Goal: Information Seeking & Learning: Learn about a topic

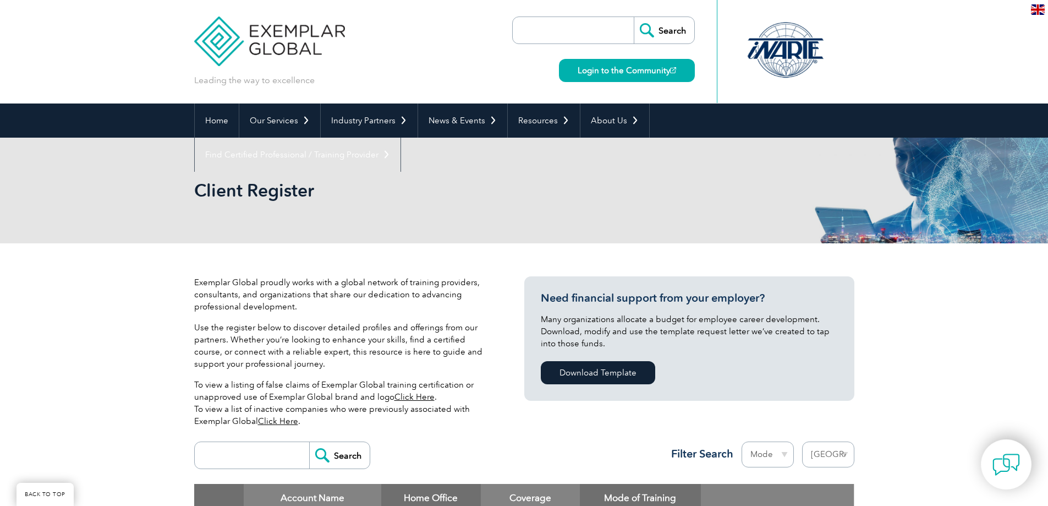
select select "[GEOGRAPHIC_DATA]"
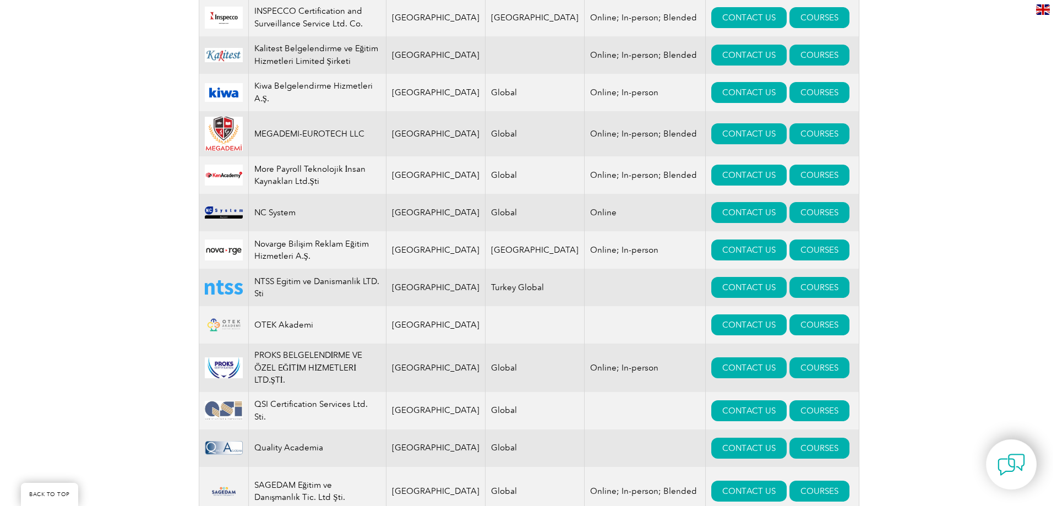
scroll to position [1046, 0]
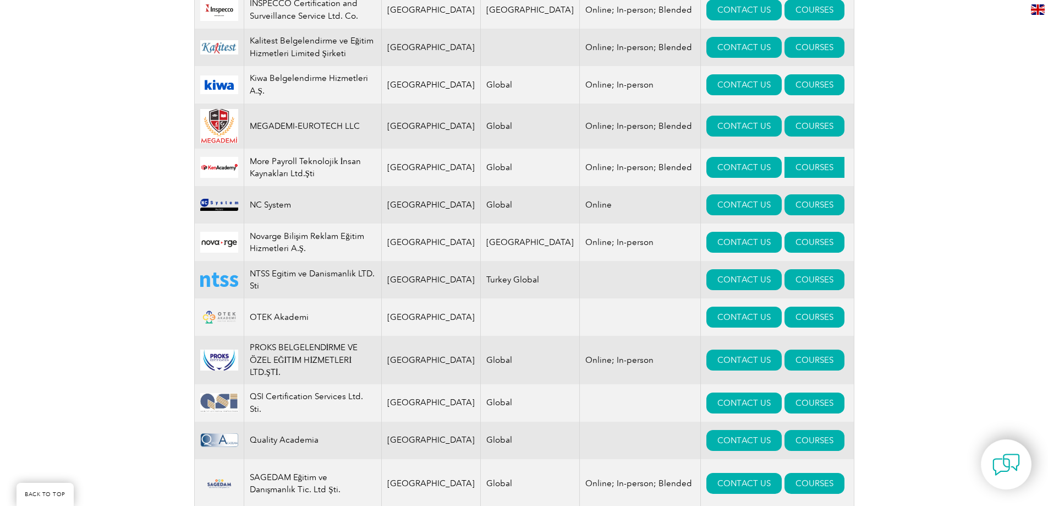
click at [796, 157] on link "COURSES" at bounding box center [815, 167] width 60 height 21
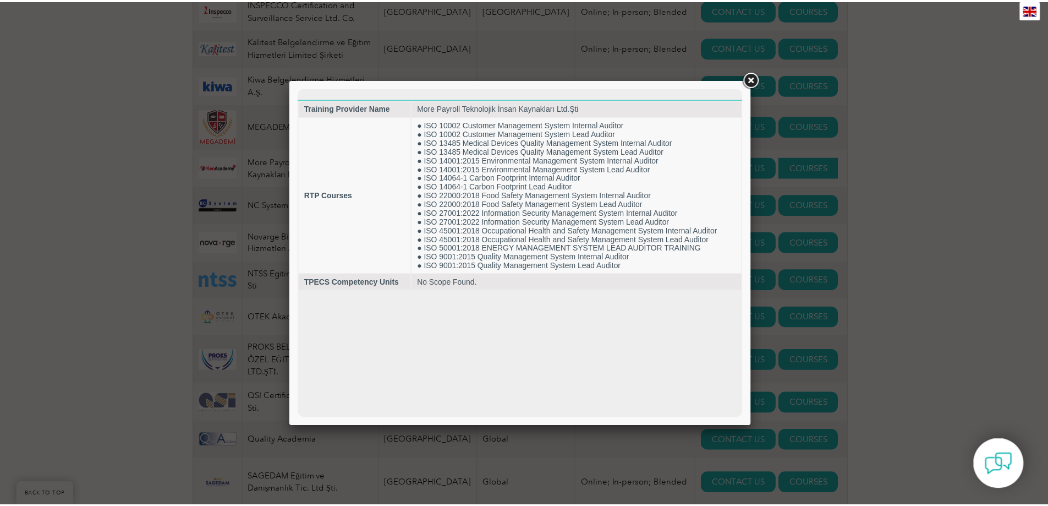
scroll to position [0, 0]
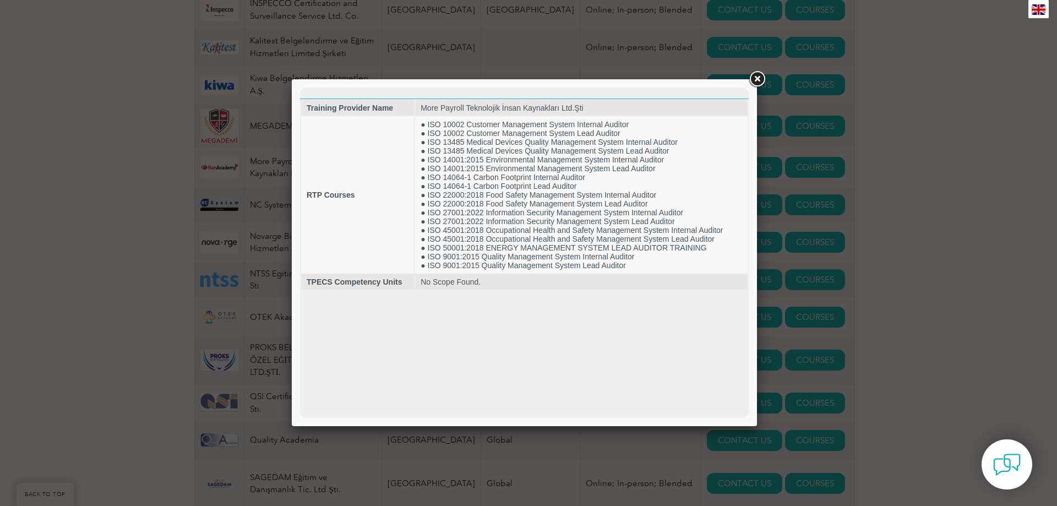
click at [758, 79] on link at bounding box center [757, 79] width 20 height 20
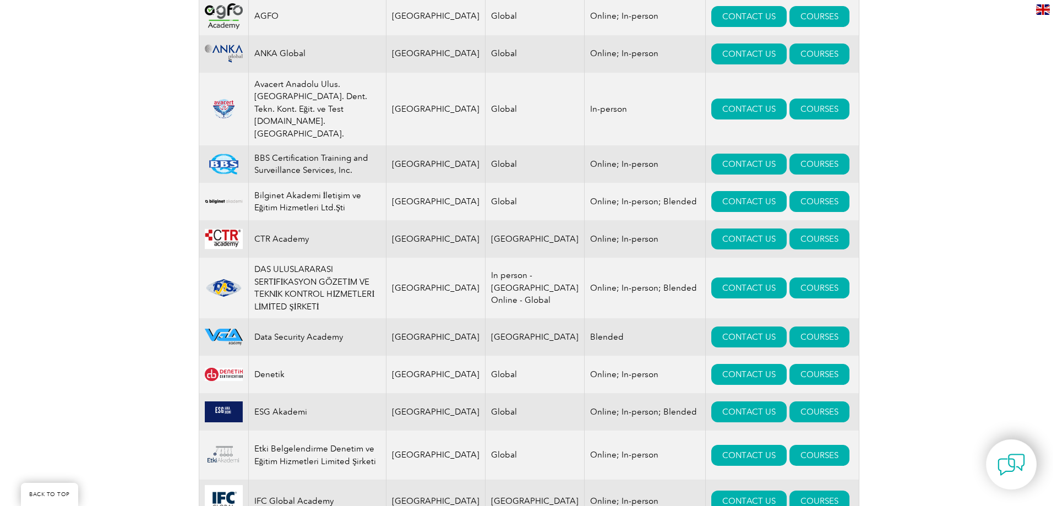
scroll to position [550, 0]
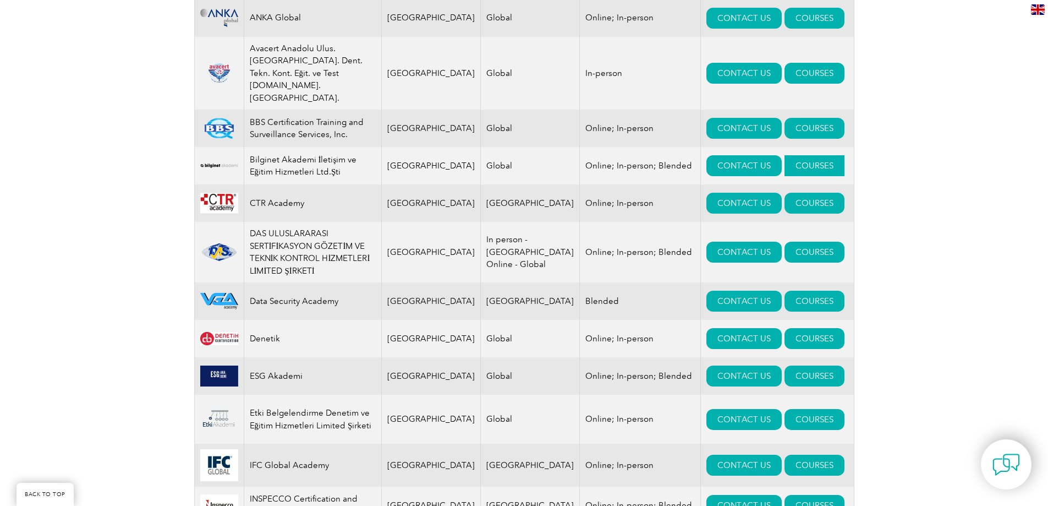
click at [785, 155] on link "COURSES" at bounding box center [815, 165] width 60 height 21
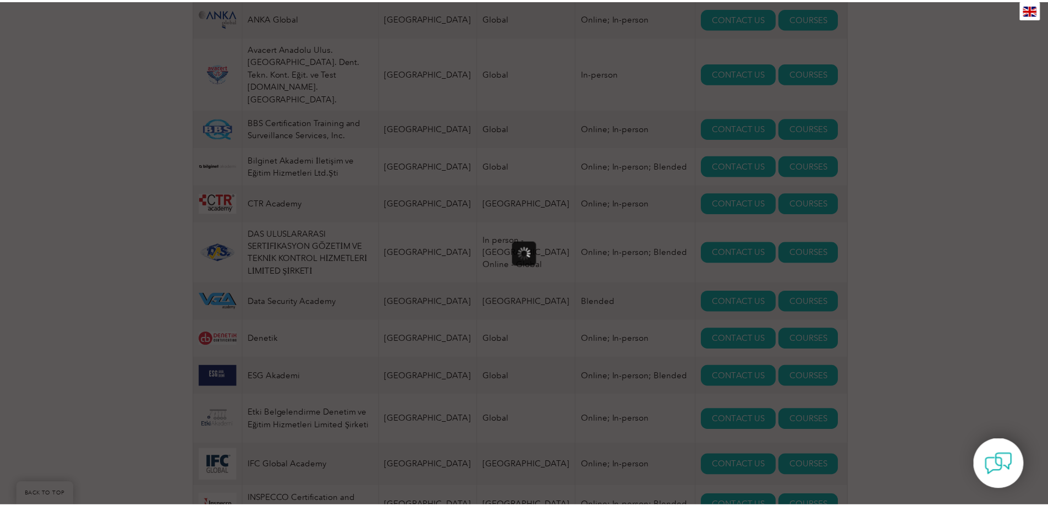
scroll to position [0, 0]
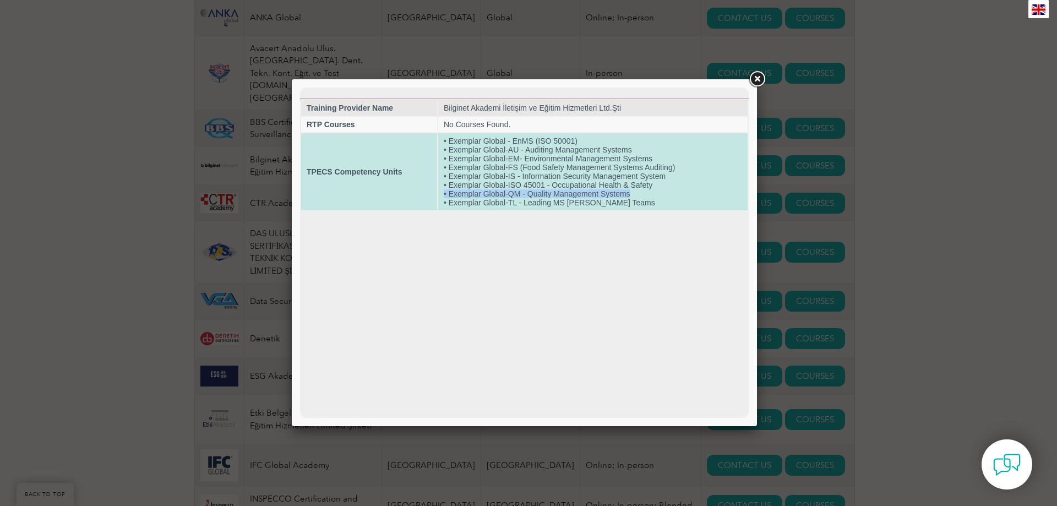
drag, startPoint x: 629, startPoint y: 193, endPoint x: 442, endPoint y: 190, distance: 187.1
click at [442, 190] on td "• Exemplar Global - EnMS (ISO 50001) • Exemplar Global-AU - Auditing Management…" at bounding box center [592, 171] width 309 height 77
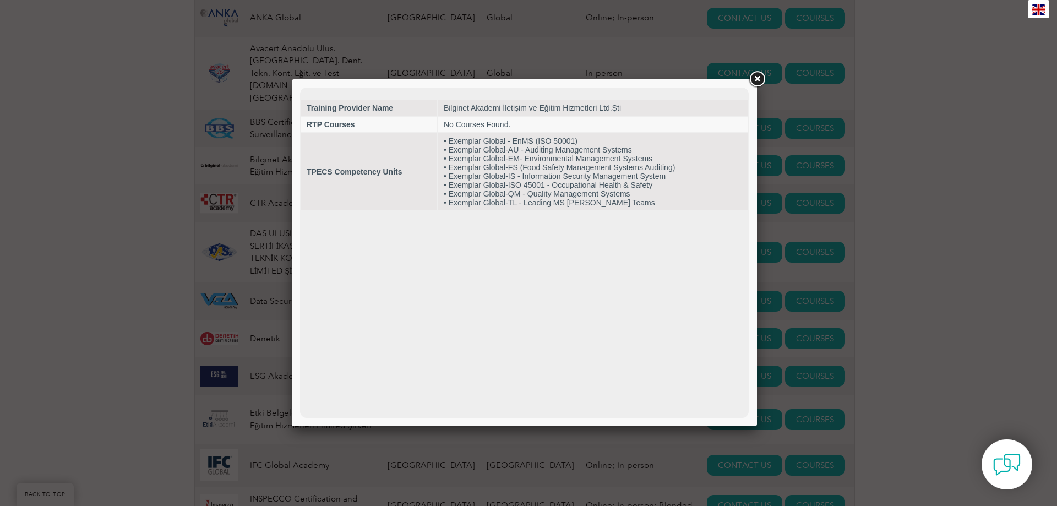
click at [444, 211] on html "Training Provider Name Bilginet Akademi İletişim ve Eğitim Hizmetleri Ltd.Şti R…" at bounding box center [524, 149] width 448 height 124
click at [753, 79] on link at bounding box center [757, 79] width 20 height 20
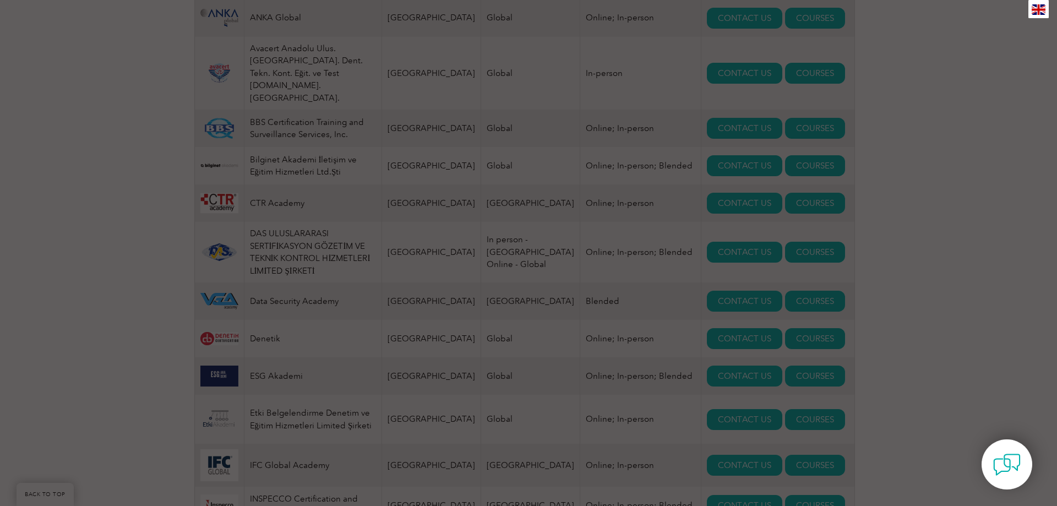
click at [753, 79] on div at bounding box center [528, 253] width 1057 height 506
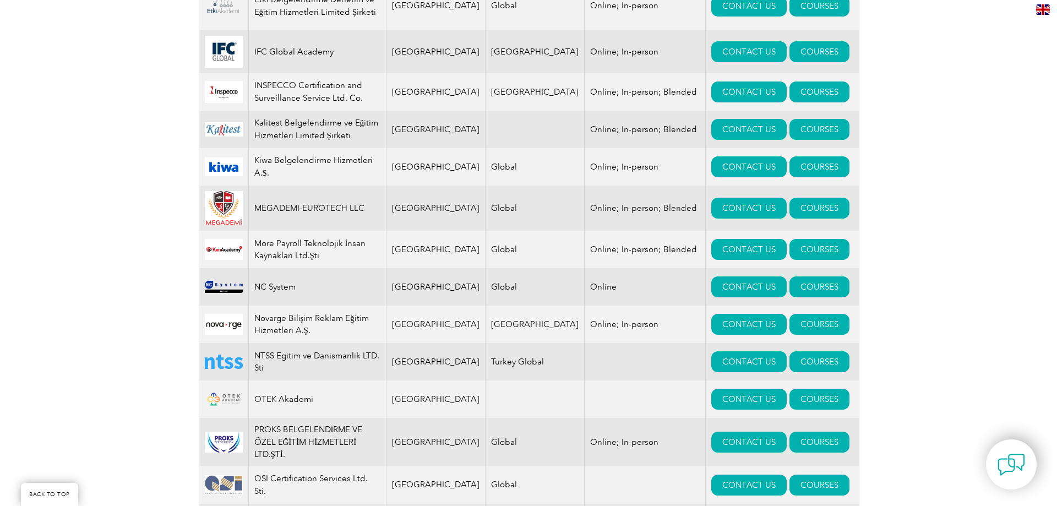
scroll to position [770, 0]
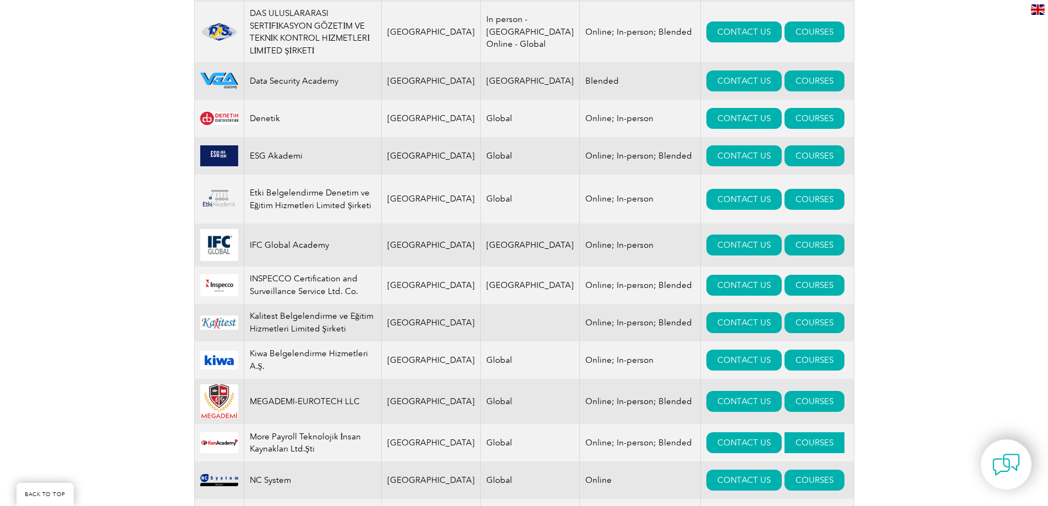
click at [785, 432] on link "COURSES" at bounding box center [815, 442] width 60 height 21
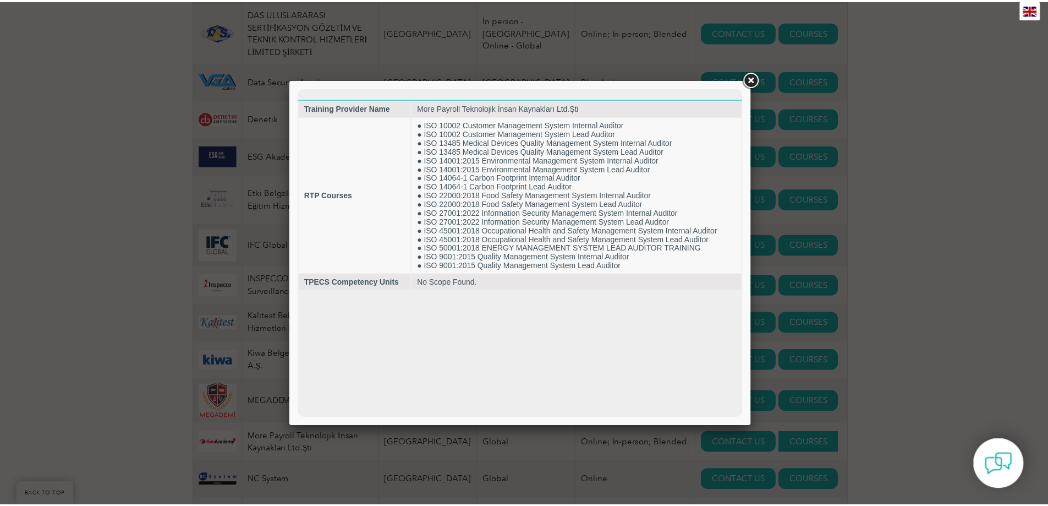
scroll to position [0, 0]
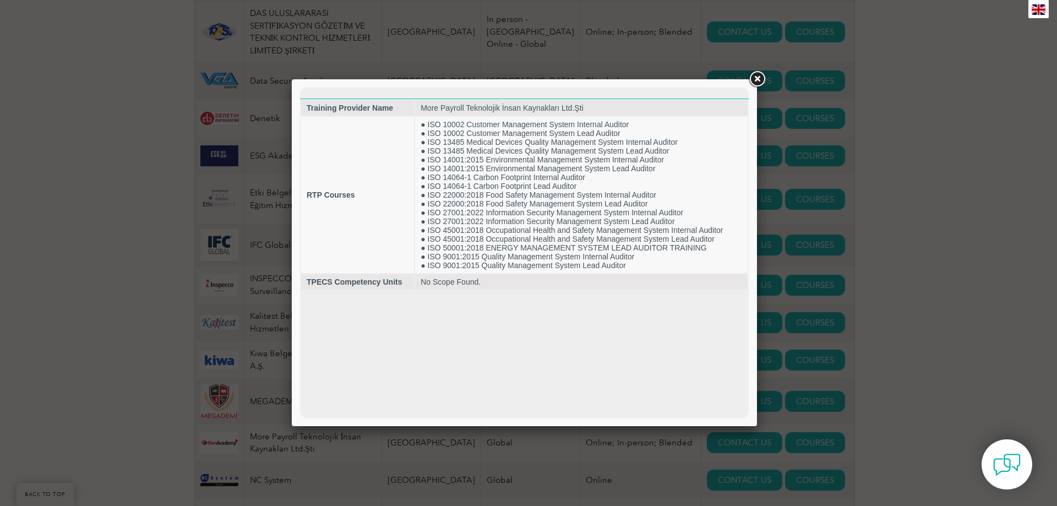
click at [759, 84] on link at bounding box center [757, 79] width 20 height 20
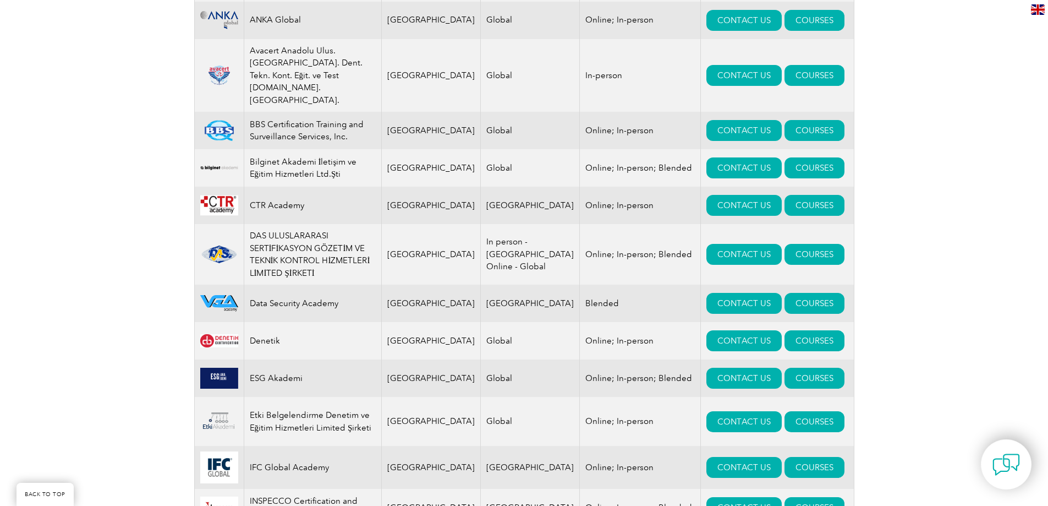
scroll to position [550, 0]
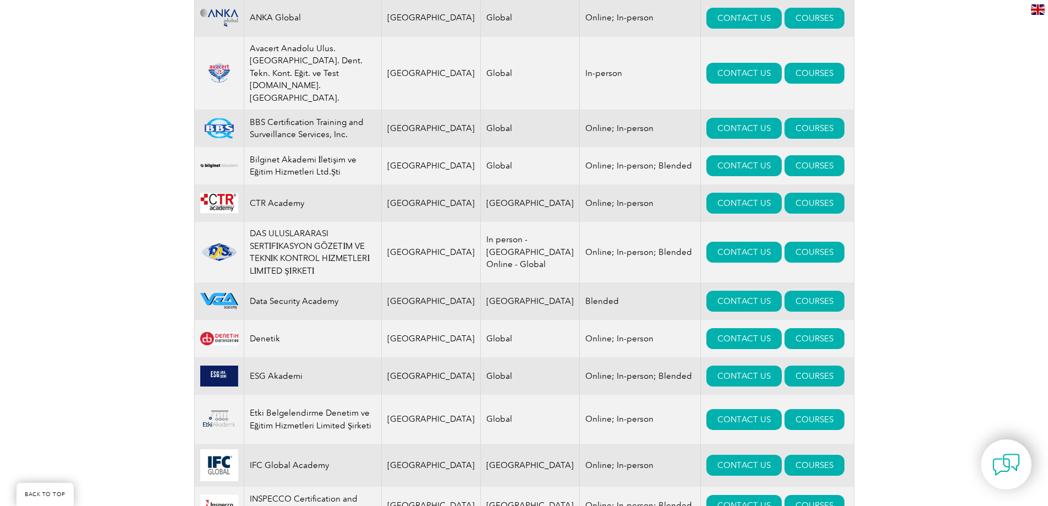
click at [138, 133] on div "Exemplar Global proudly works with a global network of training providers, cons…" at bounding box center [524, 510] width 1048 height 1635
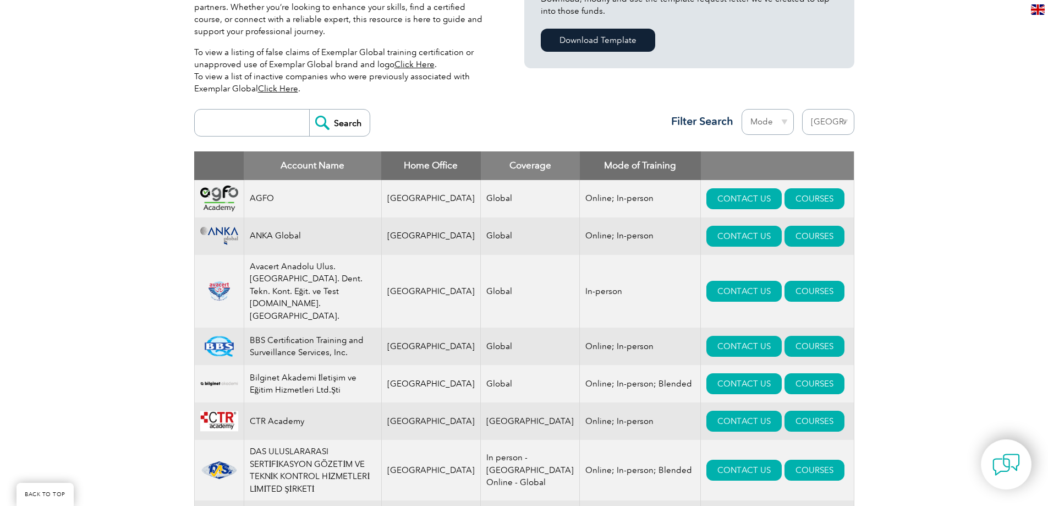
scroll to position [440, 0]
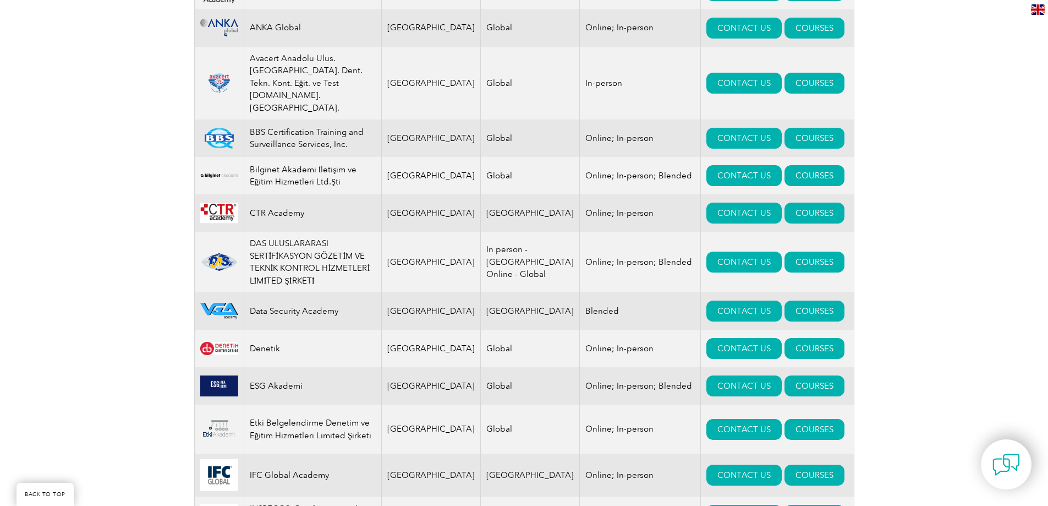
scroll to position [550, 0]
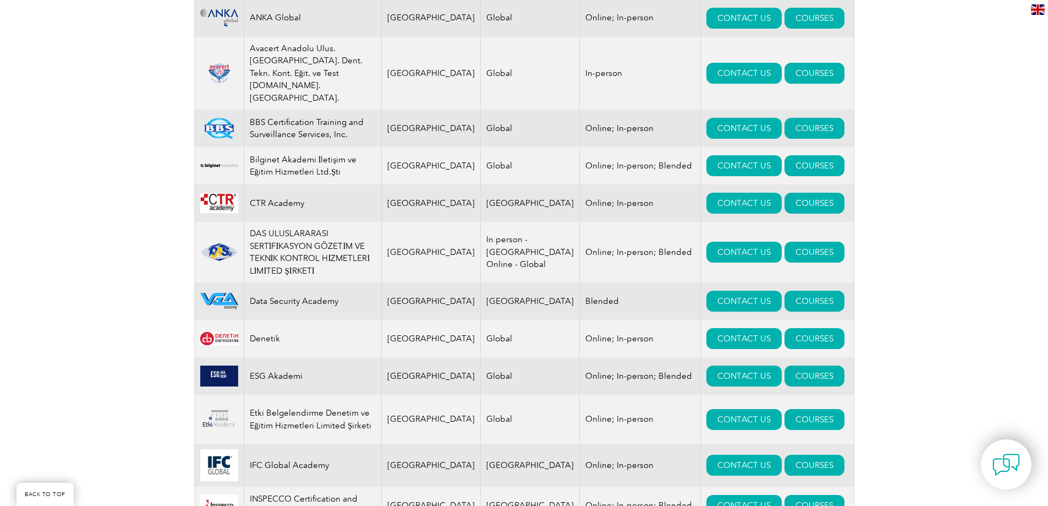
click at [169, 273] on div "Exemplar Global proudly works with a global network of training providers, cons…" at bounding box center [524, 510] width 1048 height 1635
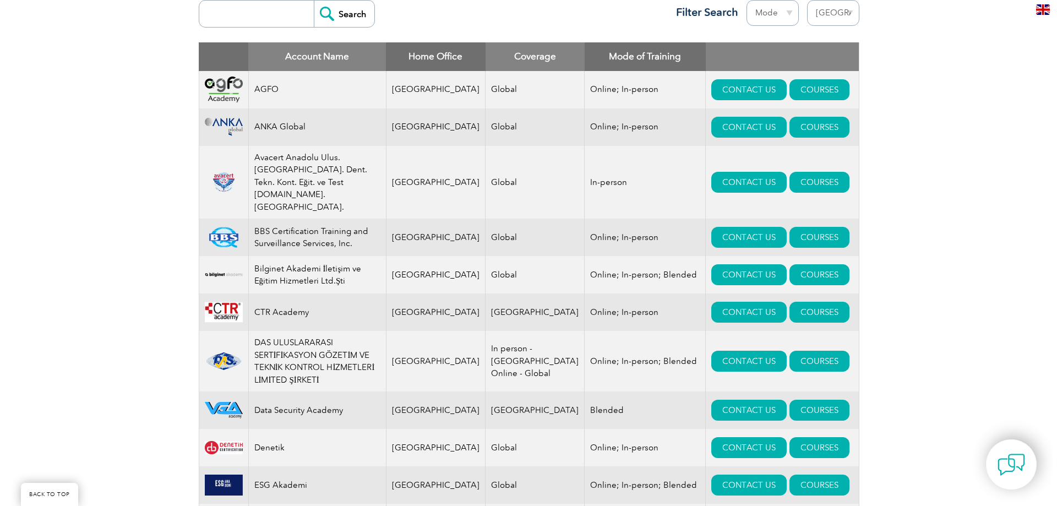
scroll to position [440, 0]
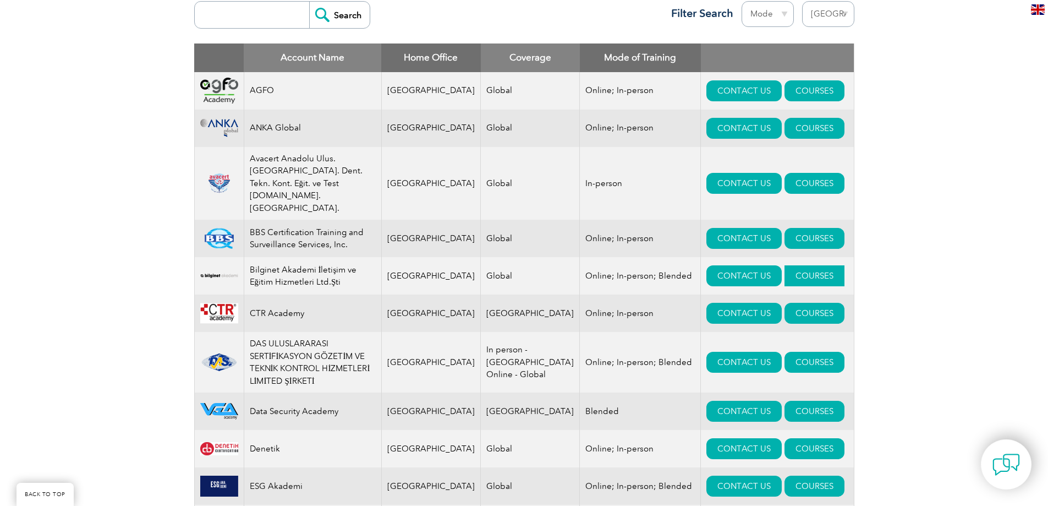
click at [785, 265] on link "COURSES" at bounding box center [815, 275] width 60 height 21
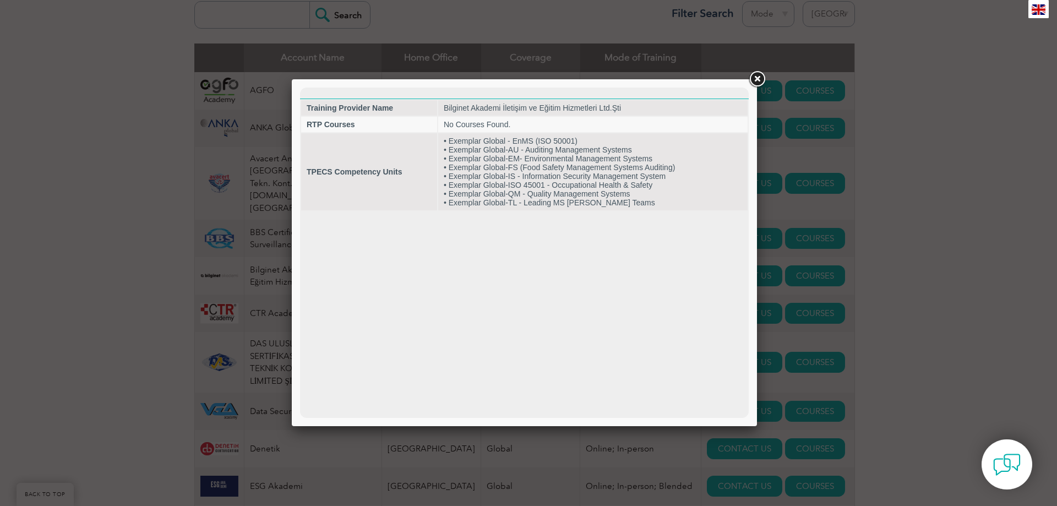
scroll to position [0, 0]
click at [757, 80] on link at bounding box center [757, 79] width 20 height 20
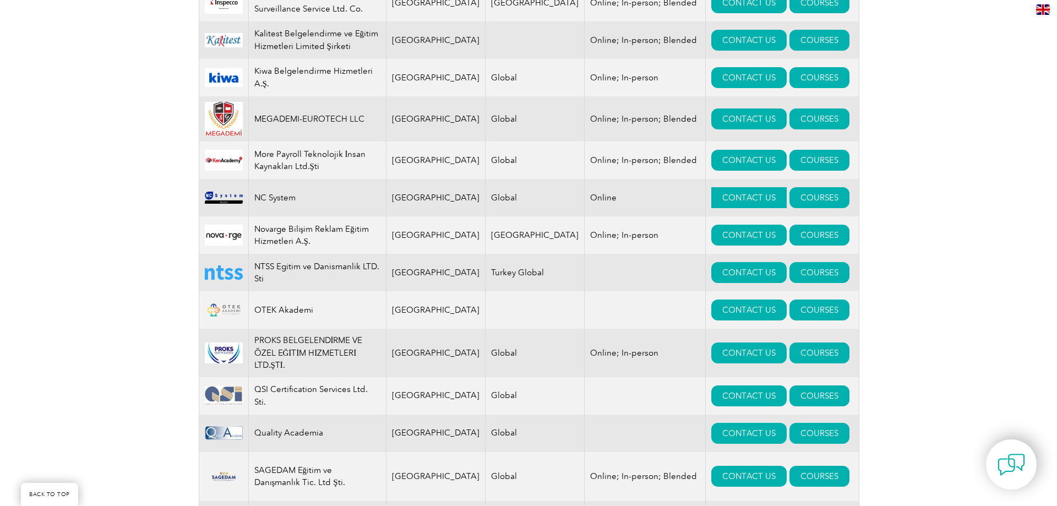
scroll to position [1046, 0]
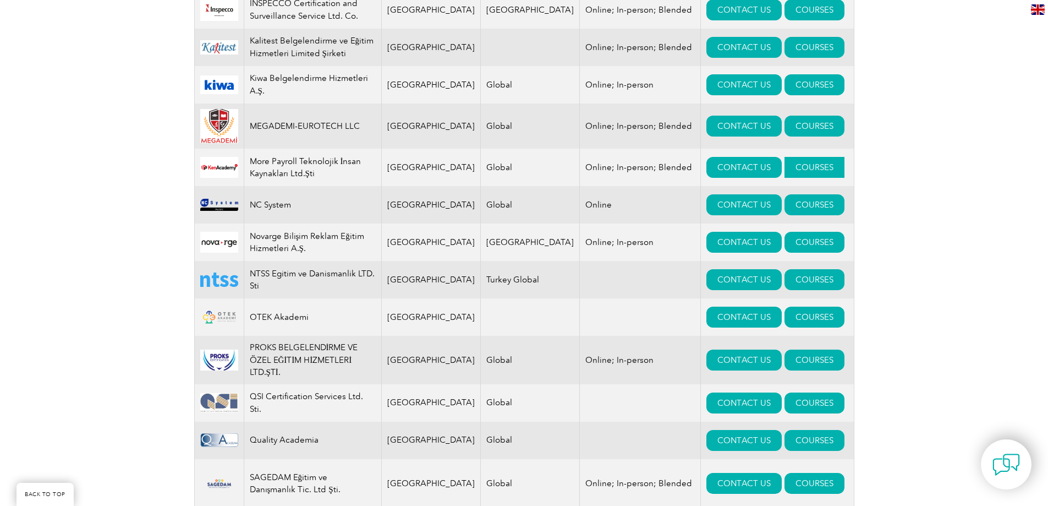
click at [790, 157] on link "COURSES" at bounding box center [815, 167] width 60 height 21
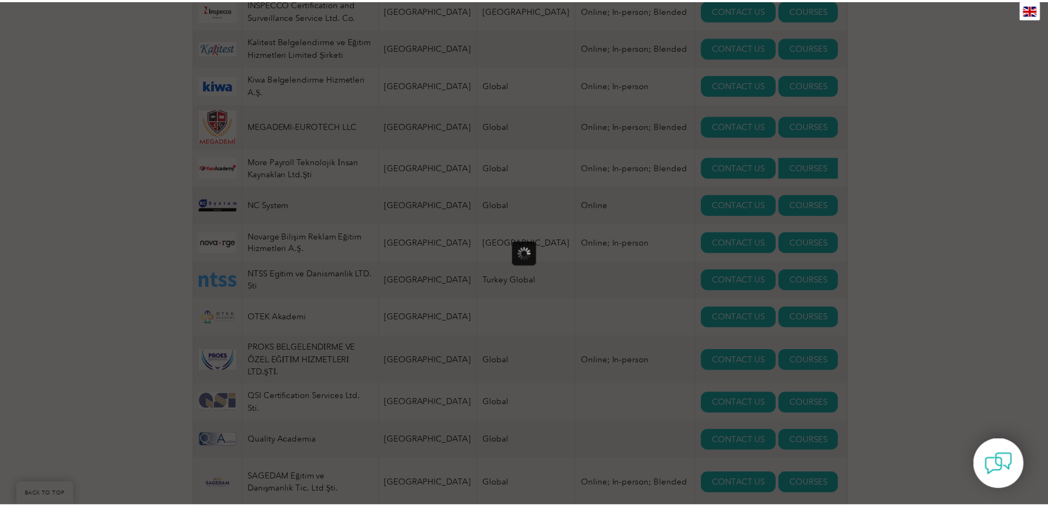
scroll to position [0, 0]
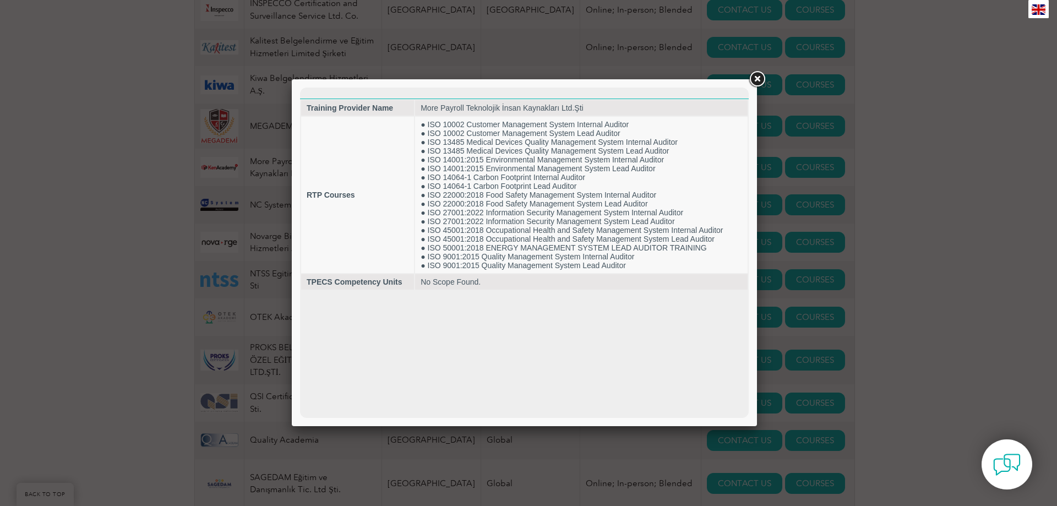
click at [116, 364] on div at bounding box center [528, 253] width 1057 height 506
